Goal: Information Seeking & Learning: Learn about a topic

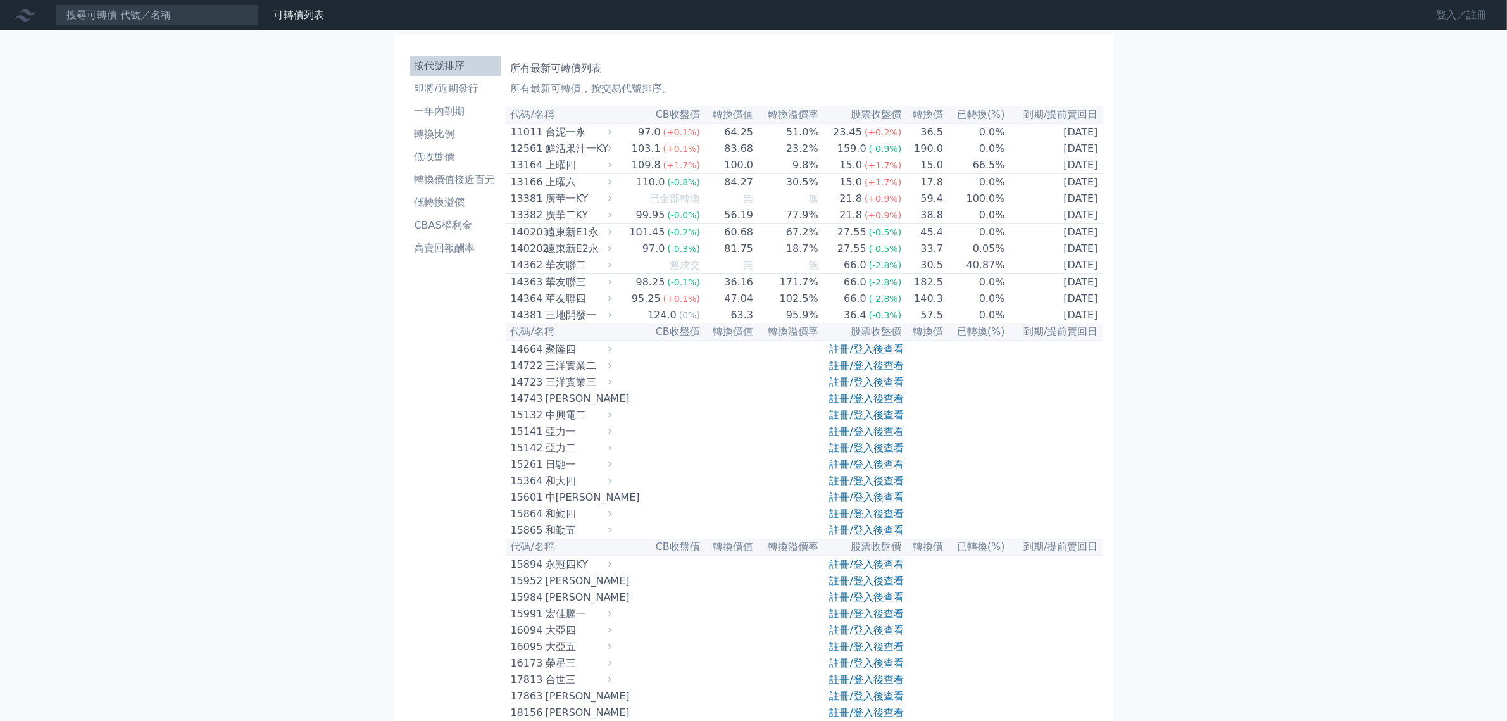
click at [1426, 15] on link "登入／註冊" at bounding box center [1461, 15] width 71 height 20
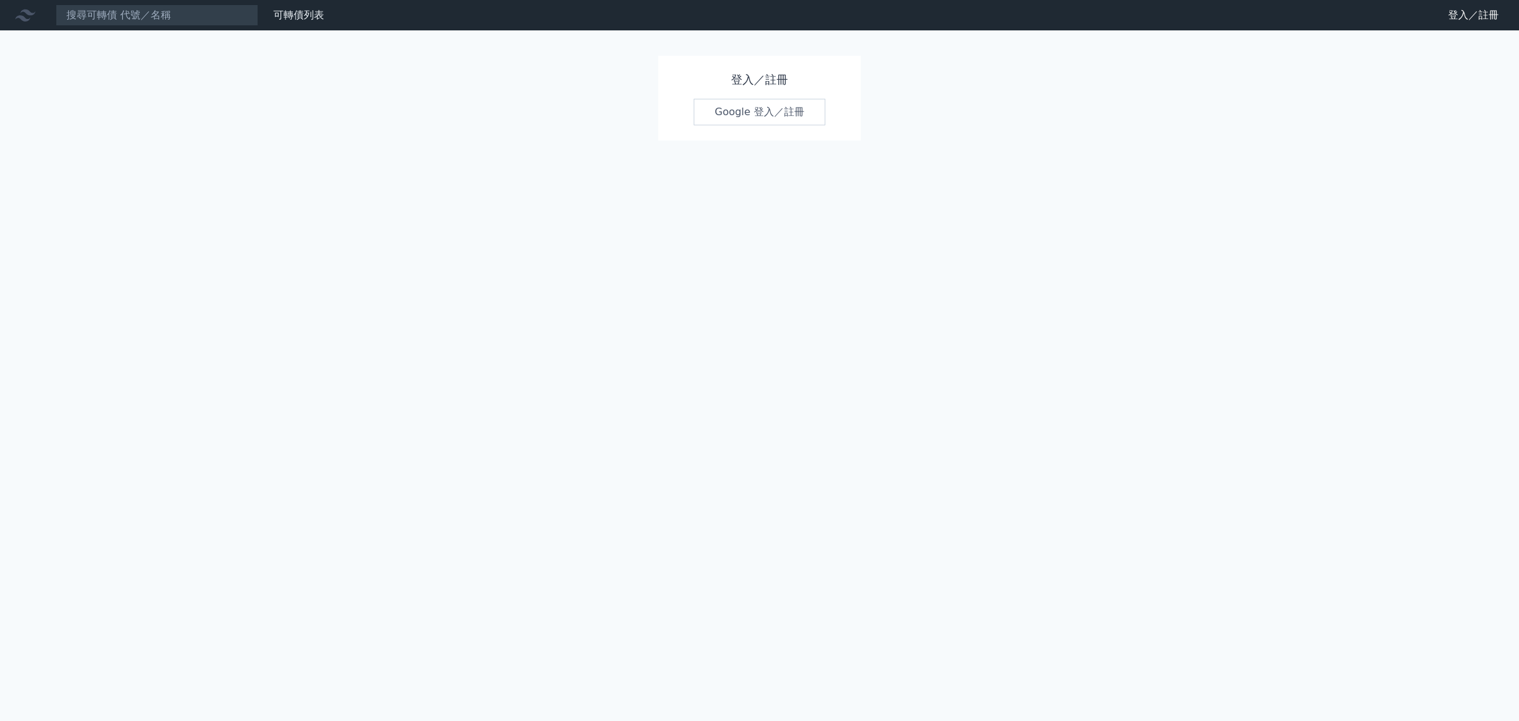
click at [794, 125] on link "Google 登入／註冊" at bounding box center [760, 112] width 132 height 27
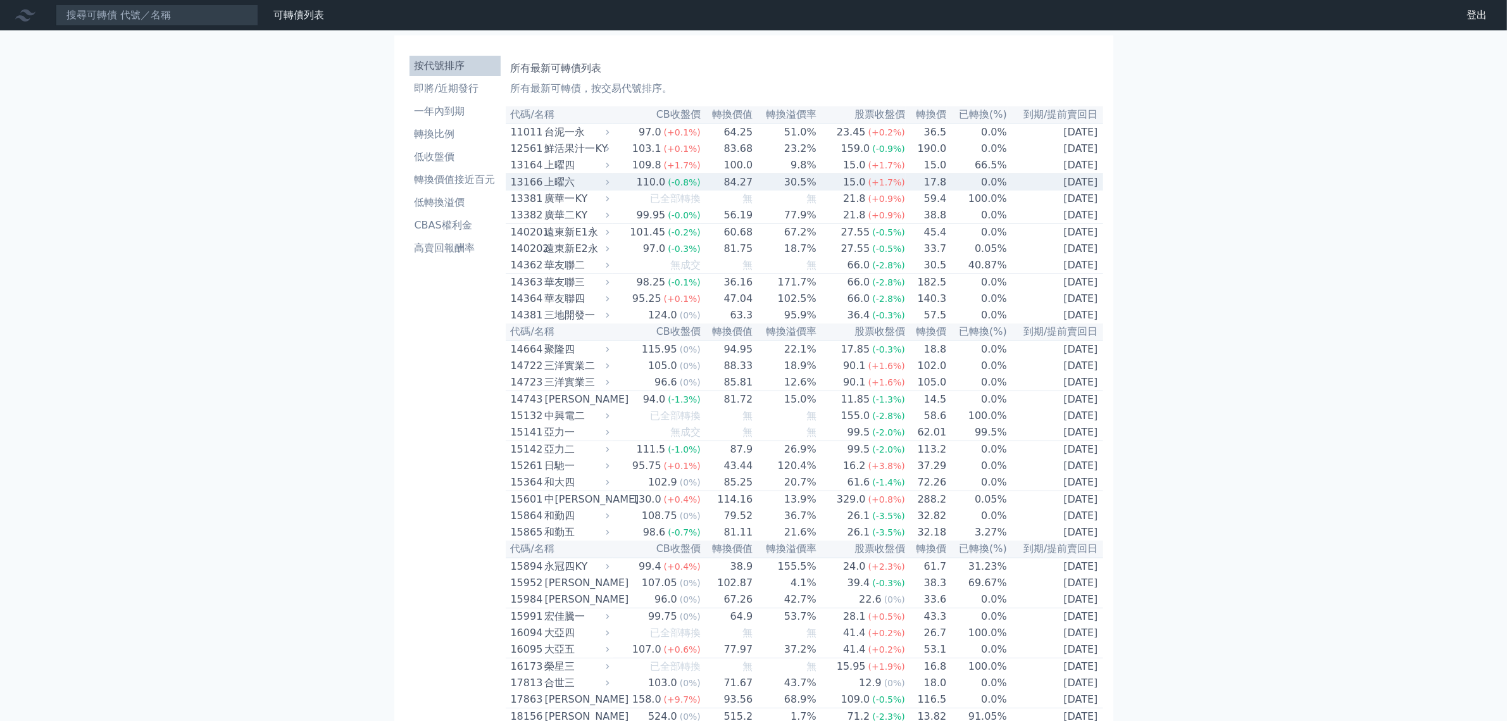
click at [545, 190] on div "上曜六" at bounding box center [576, 182] width 62 height 15
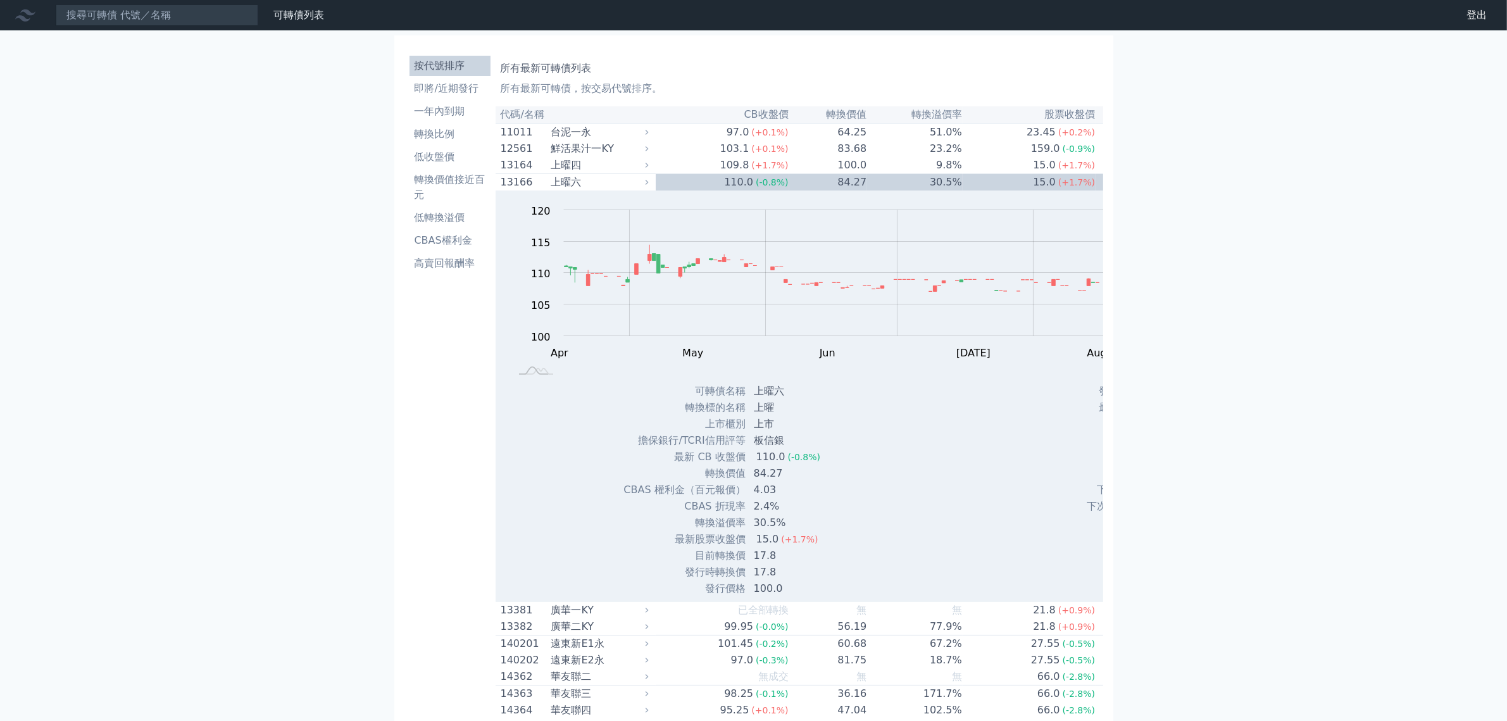
click at [265, 6] on nav "可轉債列表 財務數據 可轉債列表 財務數據 登出 登出" at bounding box center [753, 15] width 1507 height 30
click at [258, 13] on input at bounding box center [157, 15] width 203 height 22
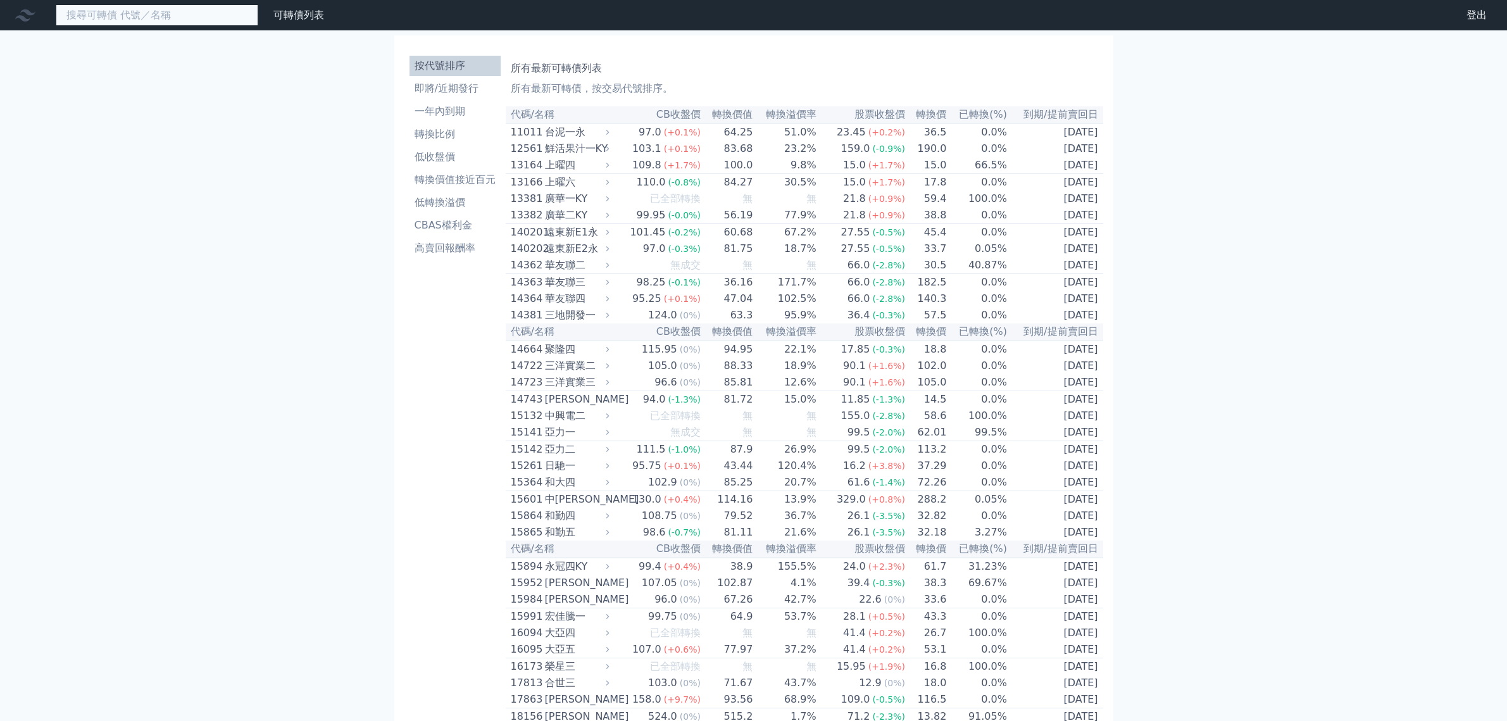
click at [137, 24] on input at bounding box center [157, 15] width 203 height 22
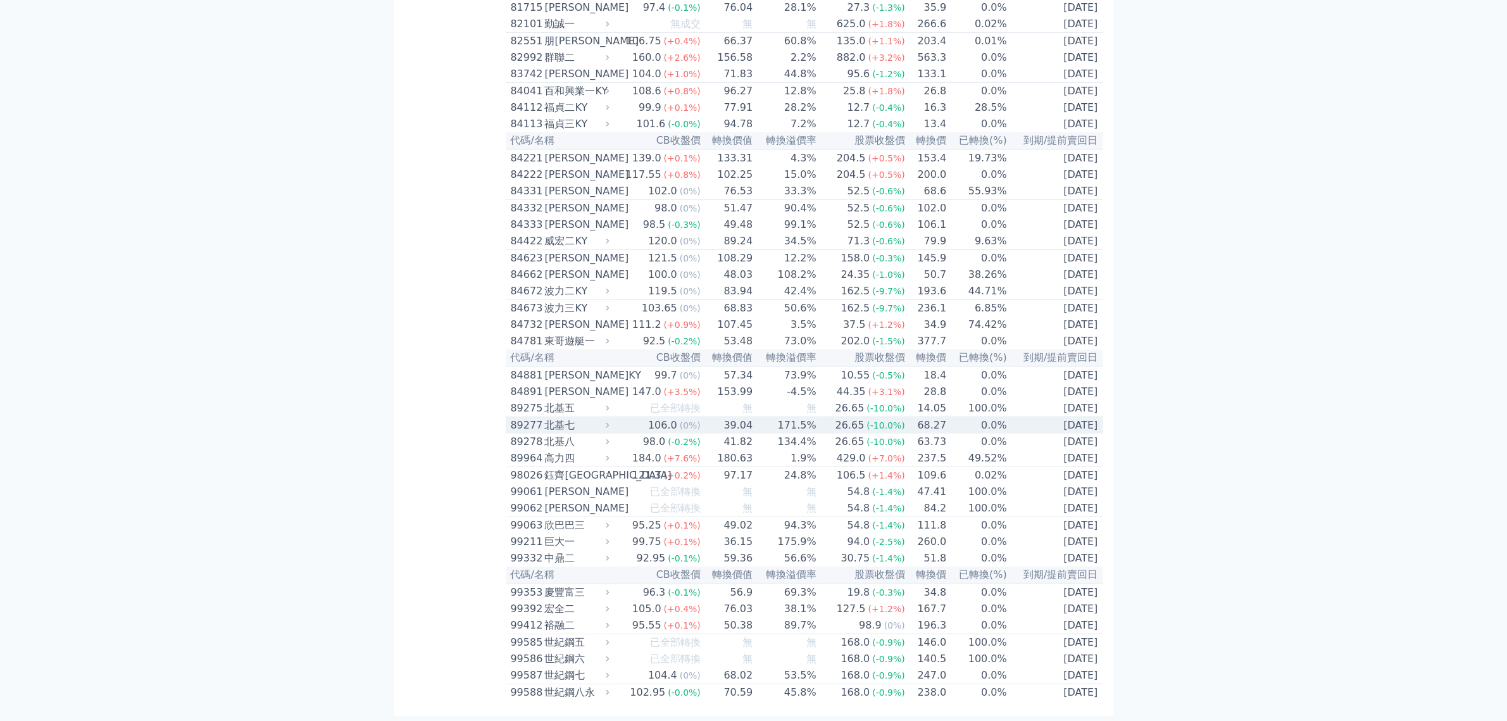
click at [545, 418] on div "北基七" at bounding box center [576, 425] width 62 height 15
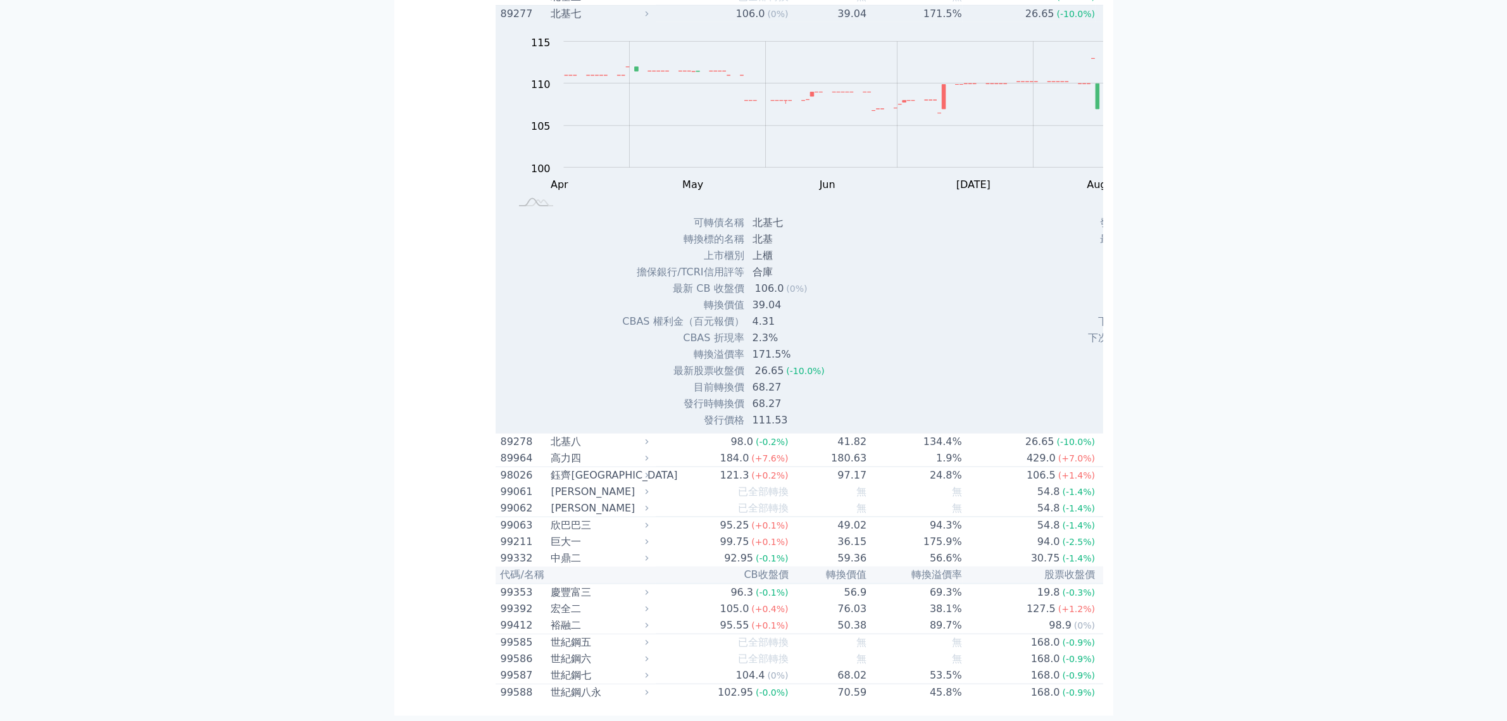
scroll to position [11293, 0]
click at [551, 22] on div "北基七" at bounding box center [598, 13] width 95 height 15
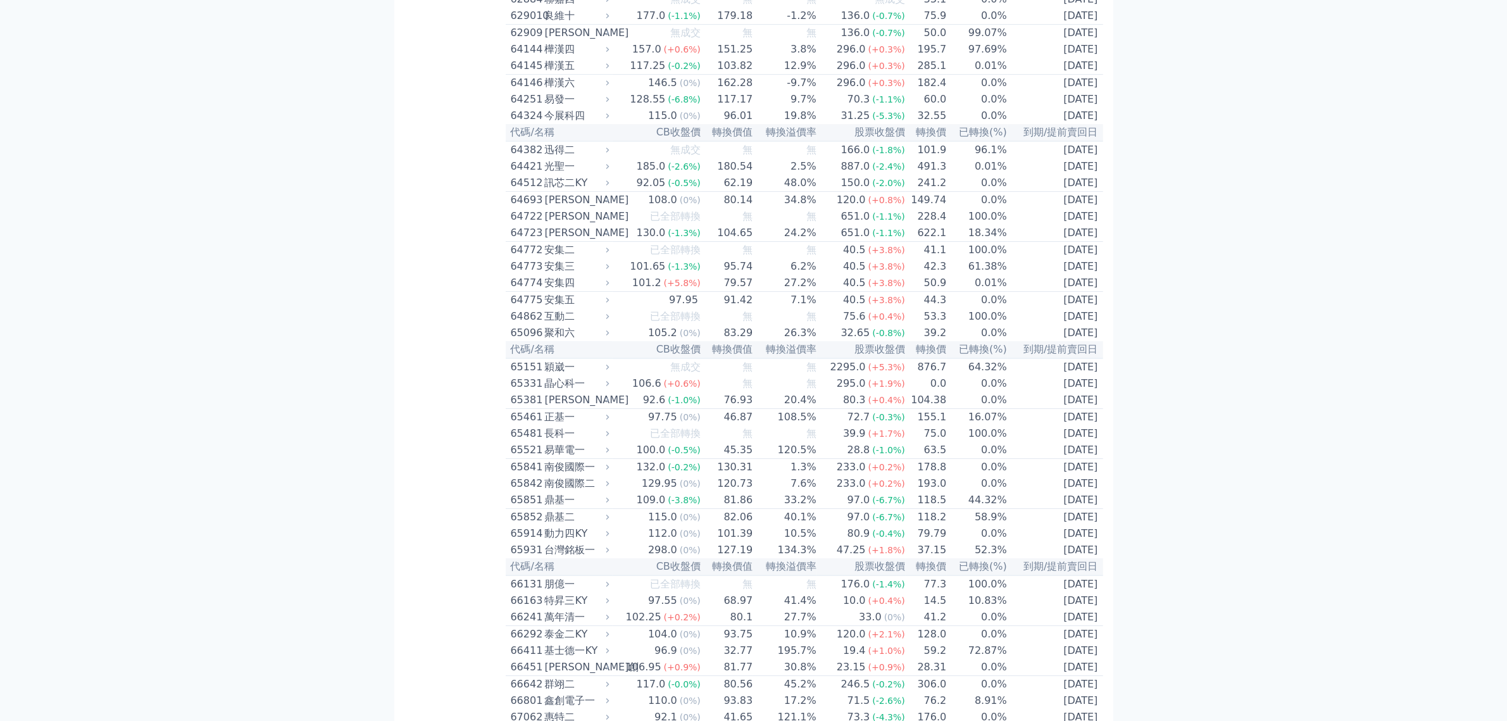
scroll to position [10279, 0]
